Goal: Task Accomplishment & Management: Use online tool/utility

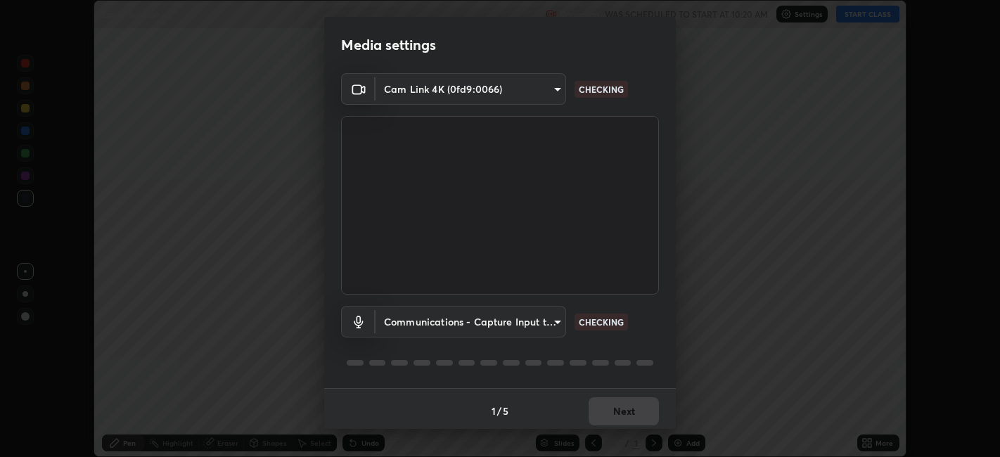
scroll to position [457, 999]
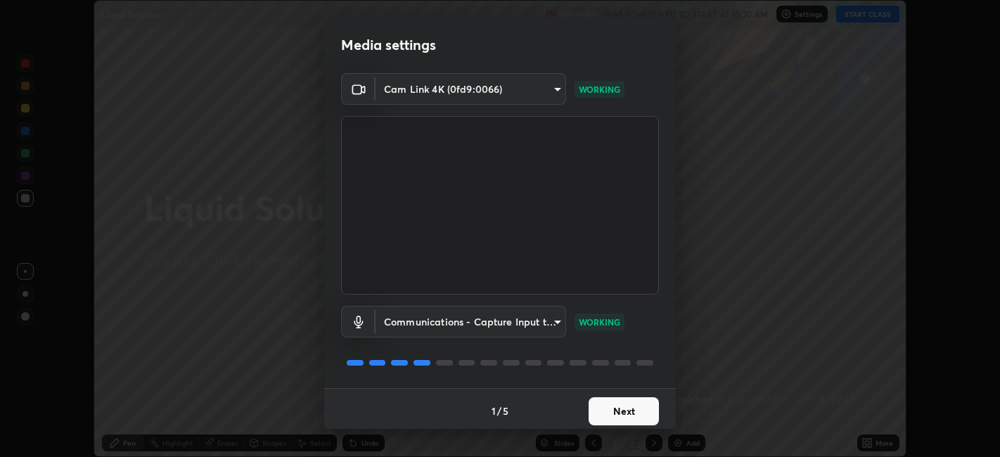
click at [602, 410] on button "Next" at bounding box center [623, 411] width 70 height 28
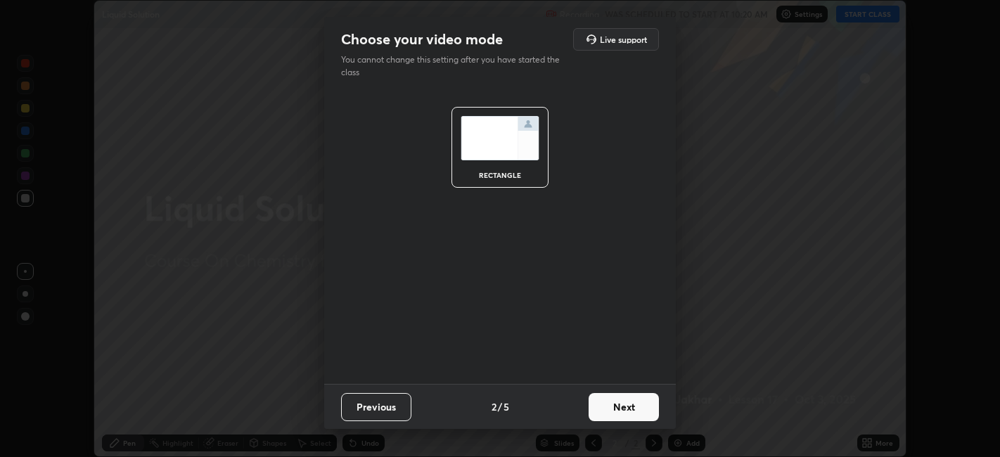
click at [602, 410] on button "Next" at bounding box center [623, 407] width 70 height 28
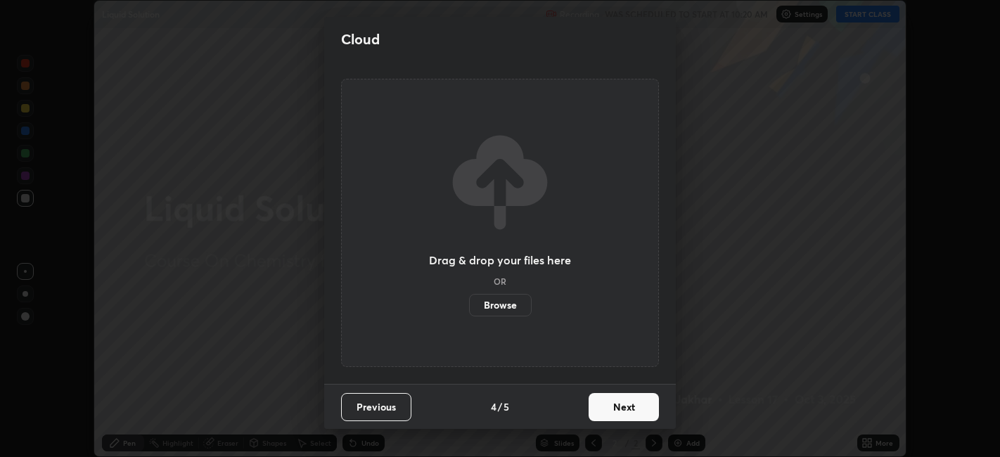
click at [603, 406] on button "Next" at bounding box center [623, 407] width 70 height 28
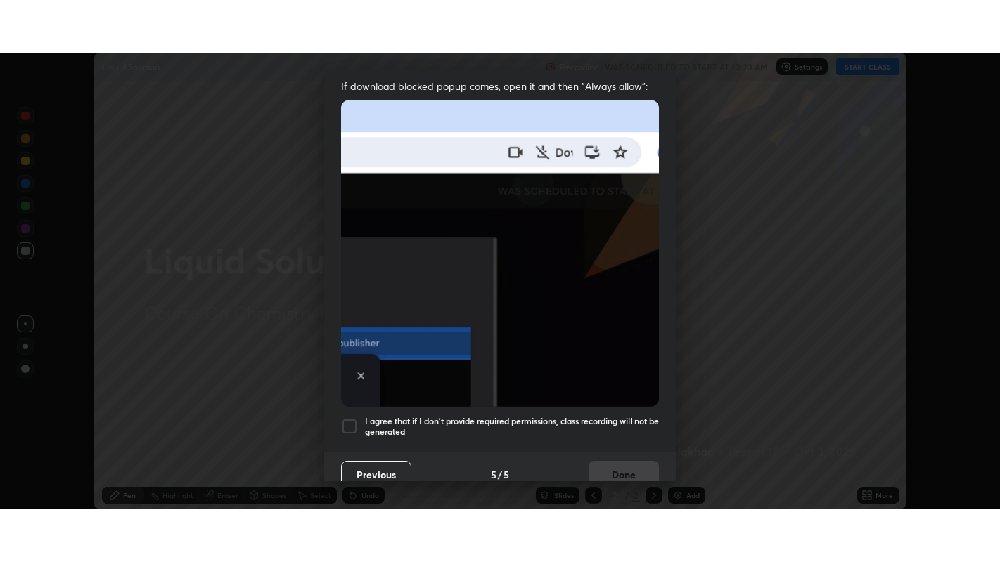
scroll to position [290, 0]
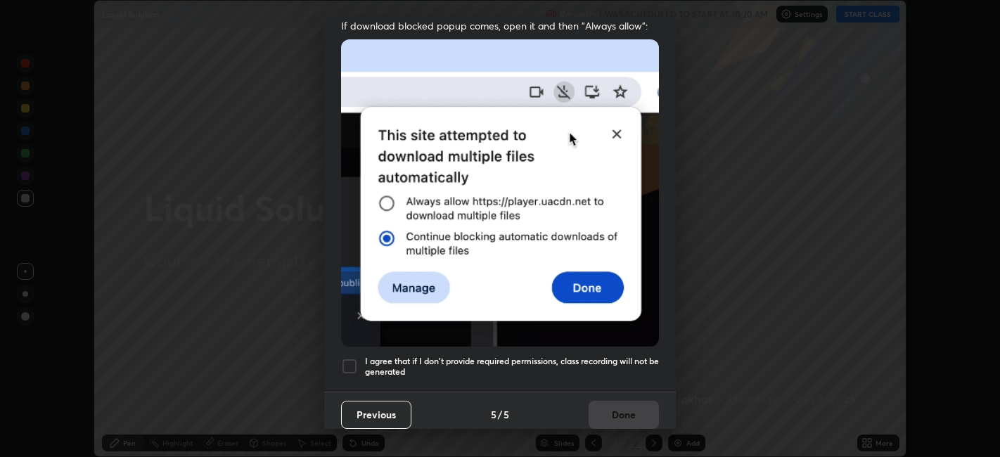
click at [349, 358] on div at bounding box center [349, 366] width 17 height 17
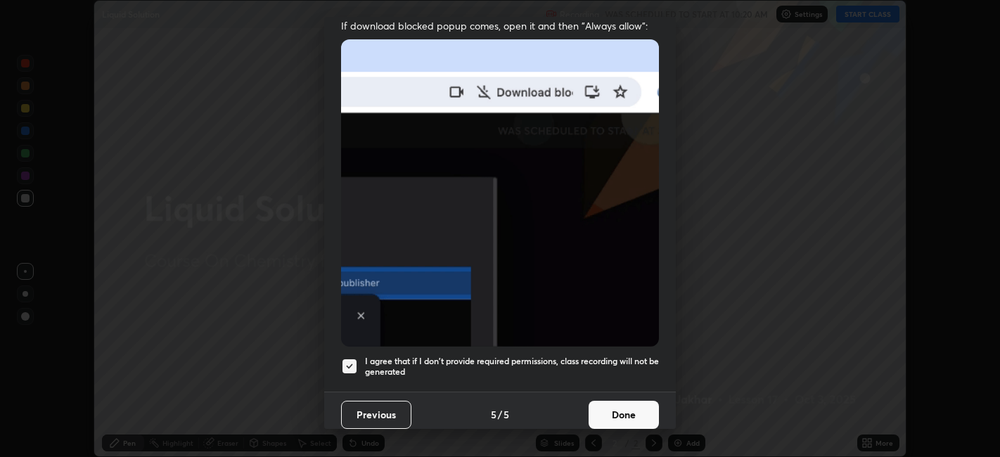
click at [605, 406] on button "Done" at bounding box center [623, 415] width 70 height 28
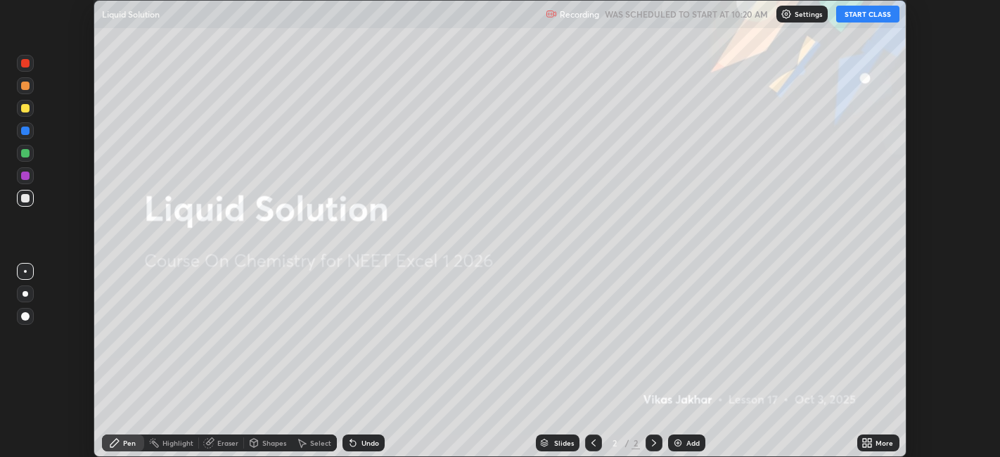
click at [856, 14] on button "START CLASS" at bounding box center [867, 14] width 63 height 17
click at [865, 439] on icon at bounding box center [865, 441] width 4 height 4
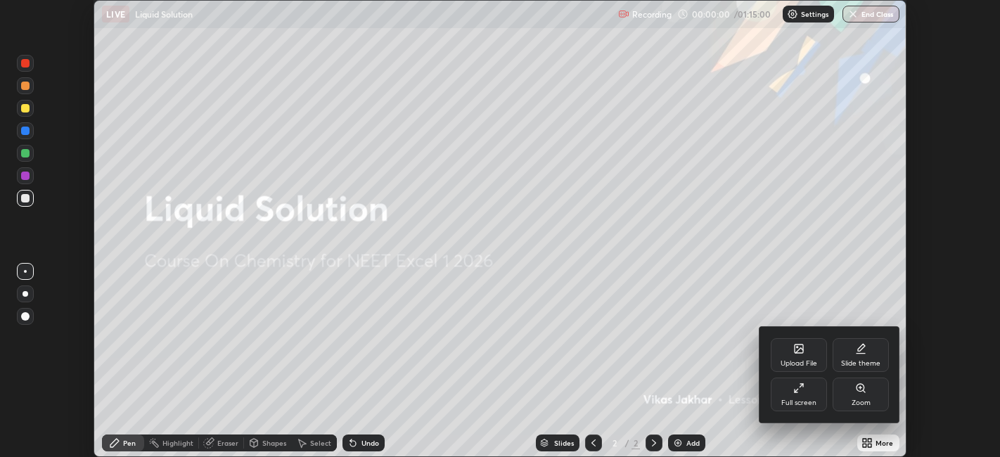
click at [806, 397] on div "Full screen" at bounding box center [798, 394] width 56 height 34
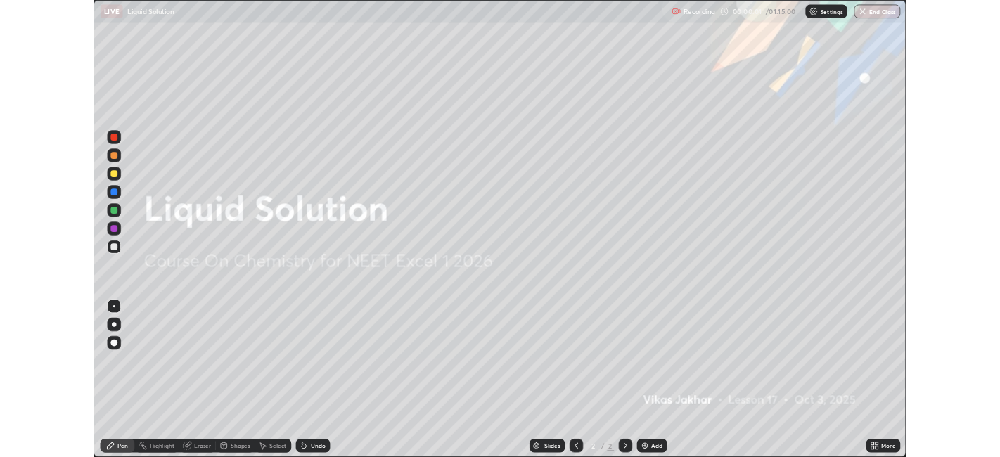
scroll to position [562, 1000]
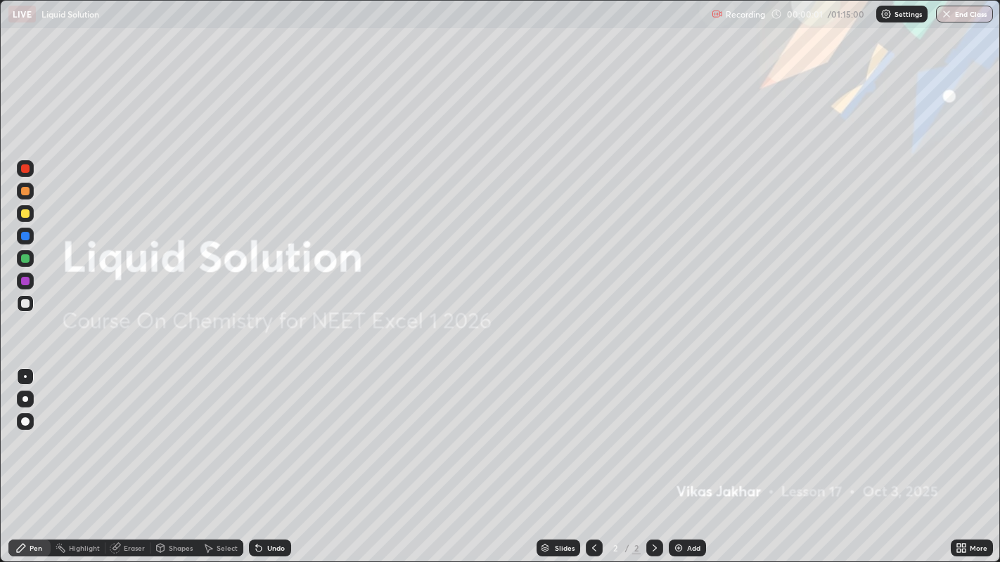
click at [678, 456] on div "Add" at bounding box center [687, 548] width 37 height 17
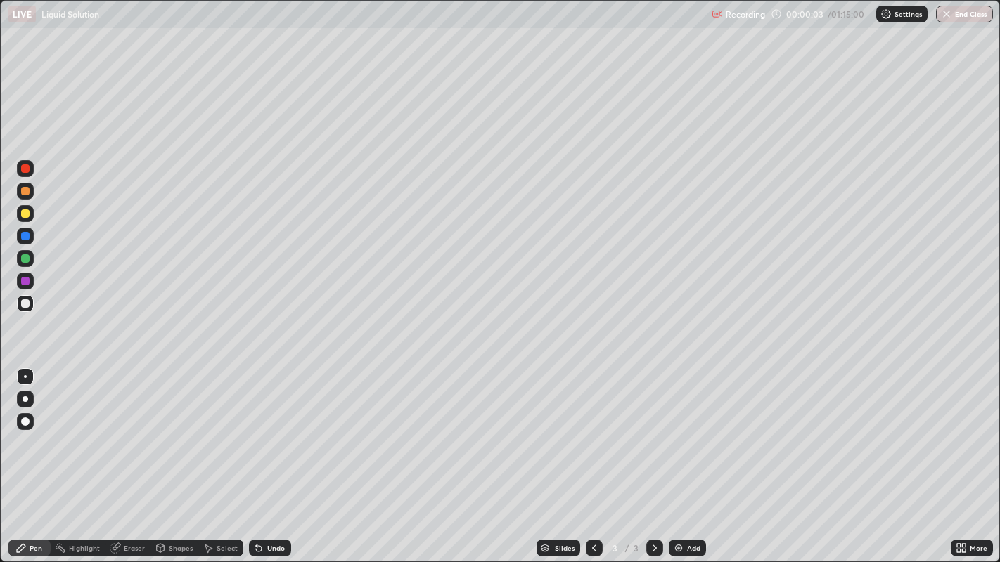
click at [25, 399] on div at bounding box center [25, 399] width 6 height 6
click at [675, 456] on img at bounding box center [678, 548] width 11 height 11
click at [679, 456] on img at bounding box center [678, 548] width 11 height 11
click at [23, 214] on div at bounding box center [25, 213] width 8 height 8
click at [21, 303] on div at bounding box center [25, 303] width 8 height 8
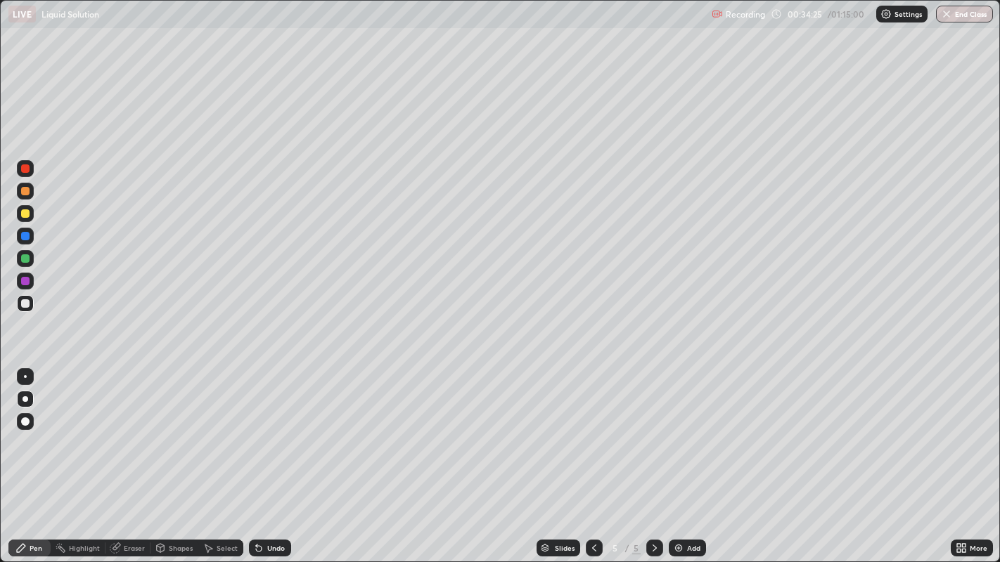
click at [21, 261] on div at bounding box center [25, 258] width 17 height 17
click at [681, 456] on img at bounding box center [678, 548] width 11 height 11
click at [26, 406] on div at bounding box center [25, 399] width 17 height 17
click at [22, 302] on div at bounding box center [25, 303] width 8 height 8
click at [24, 262] on div at bounding box center [25, 258] width 8 height 8
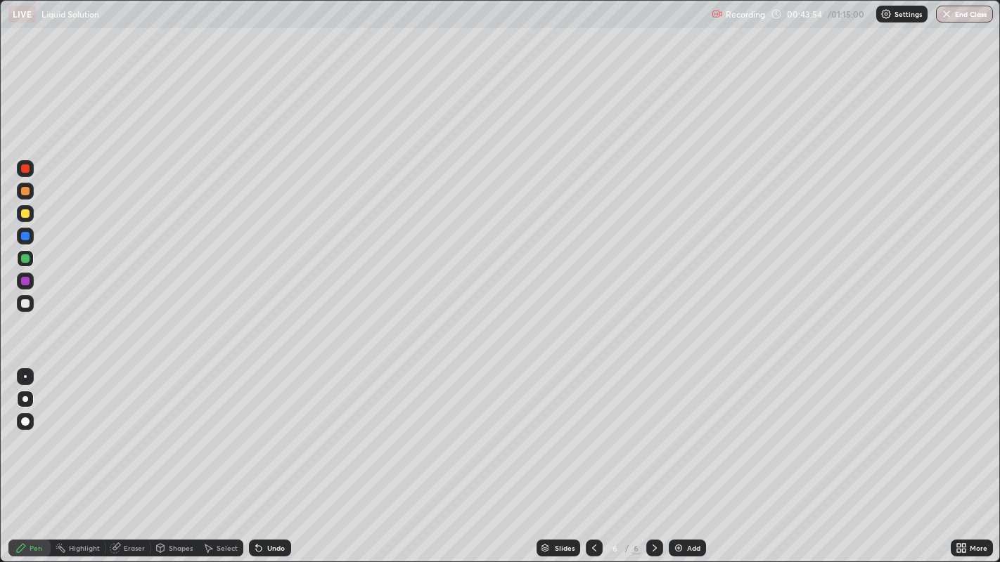
click at [24, 306] on div at bounding box center [25, 303] width 8 height 8
click at [671, 456] on div "Add" at bounding box center [687, 548] width 37 height 17
click at [25, 215] on div at bounding box center [25, 213] width 8 height 8
click at [137, 456] on div "Eraser" at bounding box center [134, 548] width 21 height 7
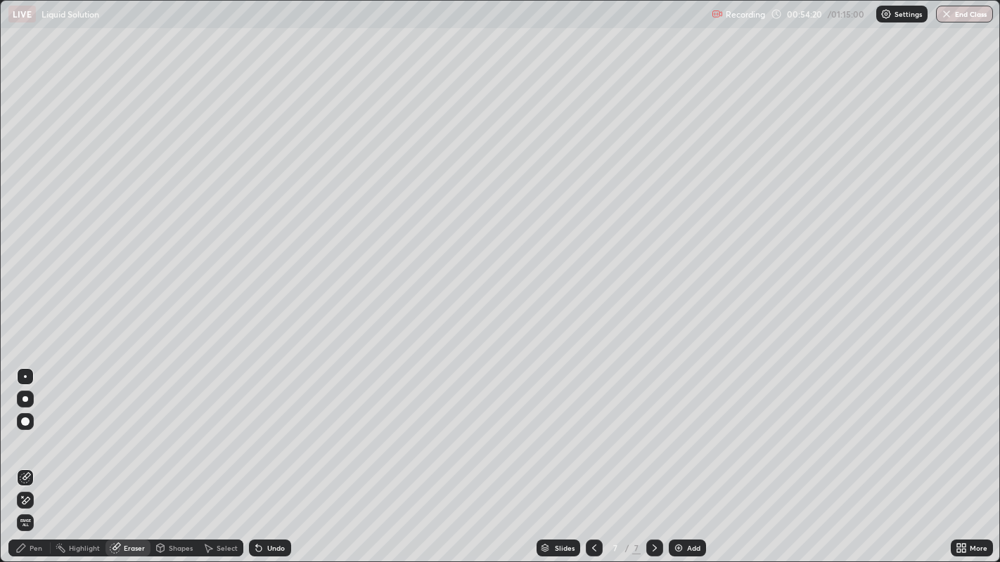
click at [38, 456] on div "Pen" at bounding box center [36, 548] width 13 height 7
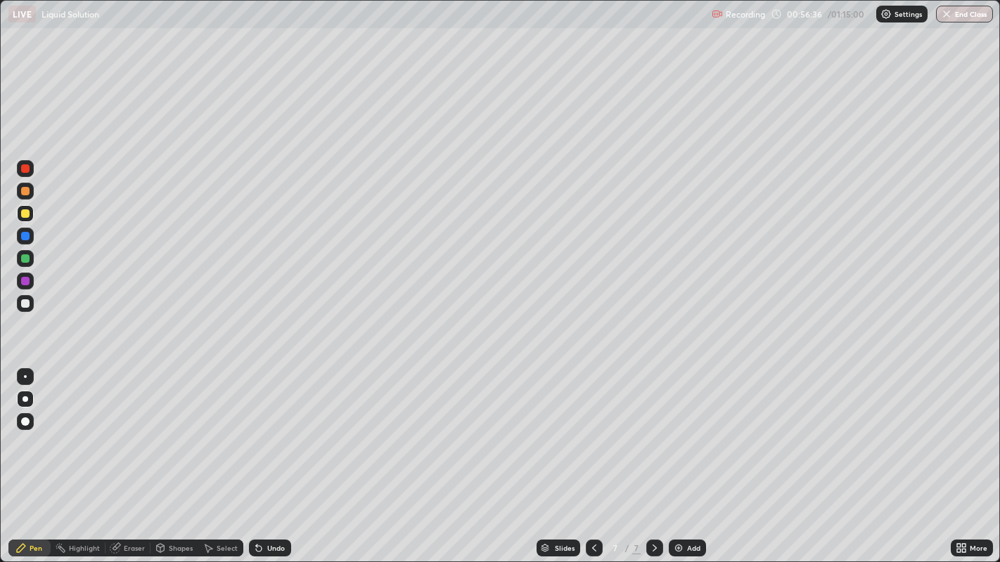
click at [26, 303] on div at bounding box center [25, 303] width 8 height 8
click at [678, 456] on img at bounding box center [678, 548] width 11 height 11
click at [26, 306] on div at bounding box center [25, 303] width 8 height 8
click at [964, 14] on button "End Class" at bounding box center [964, 14] width 57 height 17
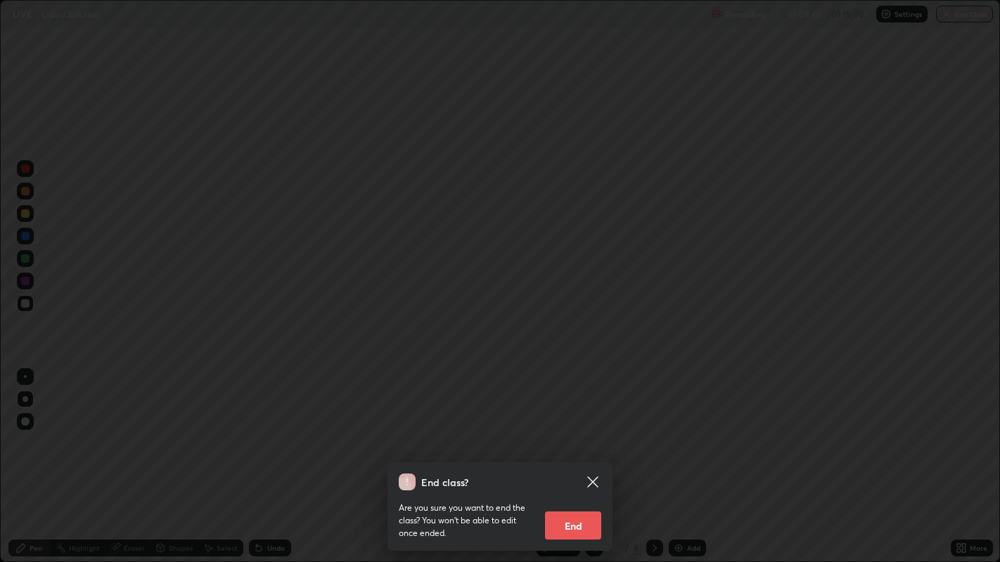
click at [875, 172] on div "End class? Are you sure you want to end the class? You won’t be able to edit on…" at bounding box center [500, 281] width 1000 height 562
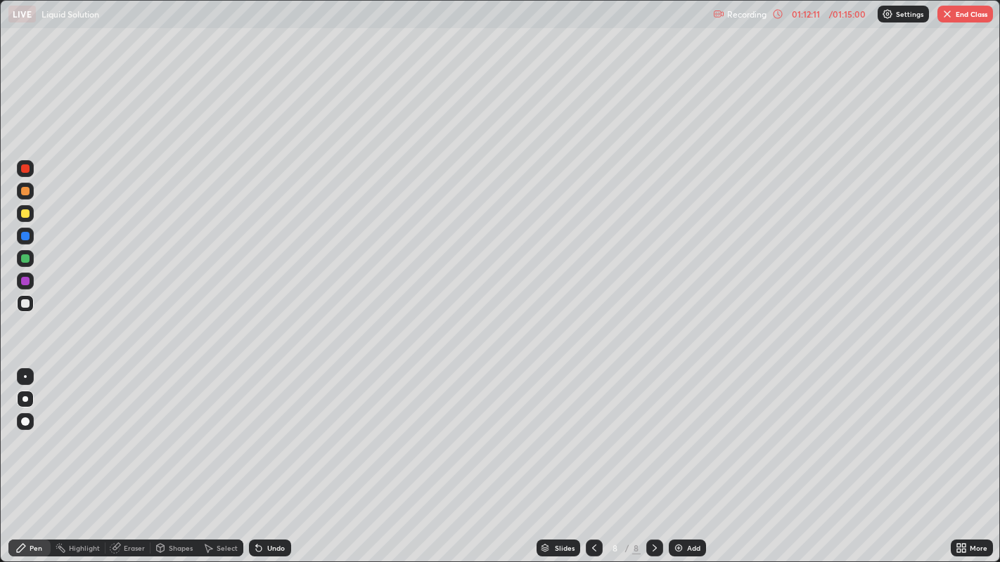
click at [946, 14] on img "button" at bounding box center [946, 13] width 11 height 11
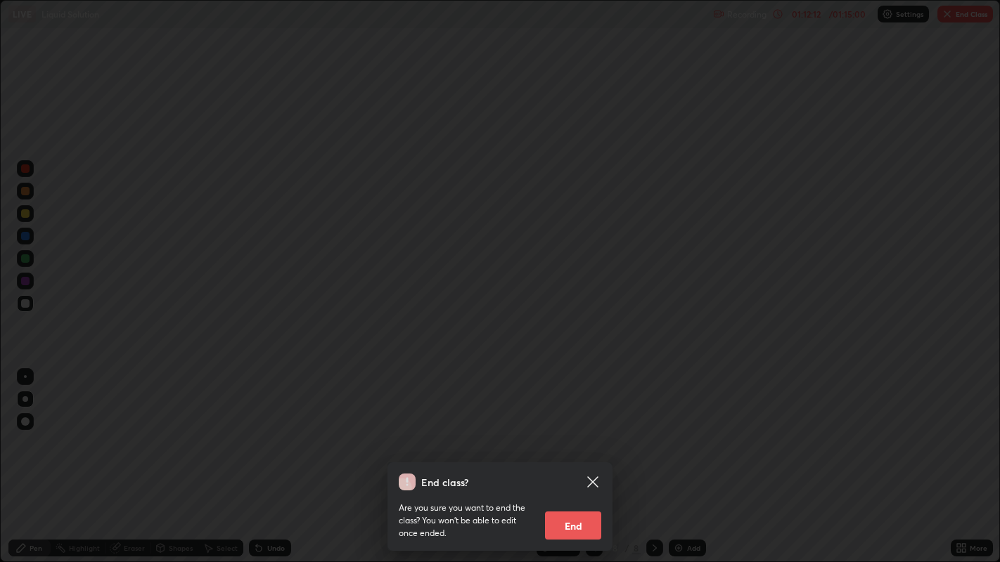
click at [579, 456] on button "End" at bounding box center [573, 526] width 56 height 28
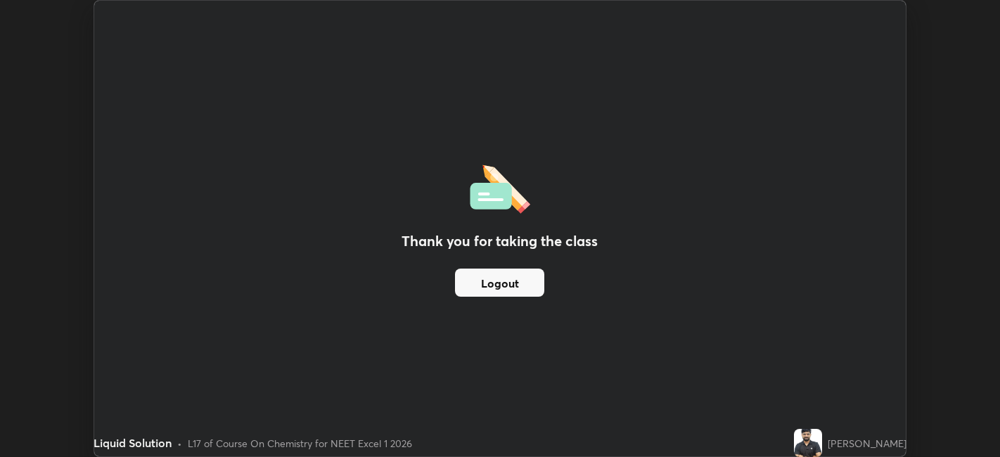
scroll to position [69839, 69296]
